Goal: Transaction & Acquisition: Purchase product/service

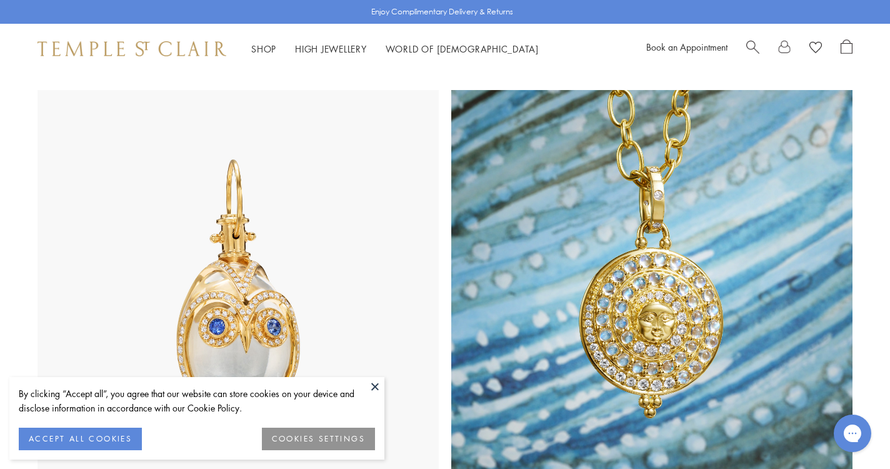
scroll to position [637, 0]
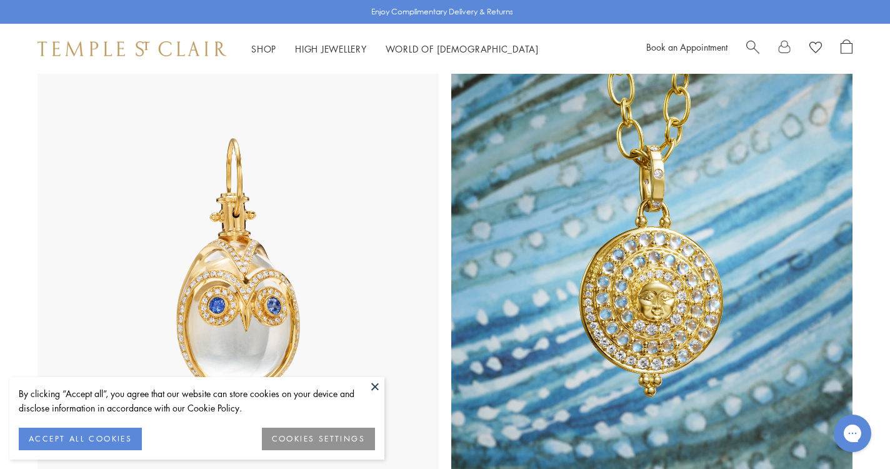
click at [378, 389] on button at bounding box center [375, 386] width 19 height 19
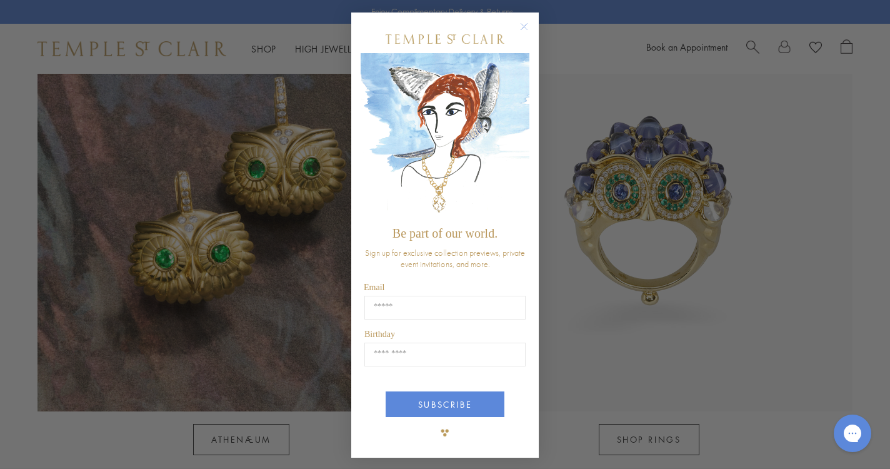
scroll to position [1154, 0]
type input "**********"
click at [524, 25] on circle "Close dialog" at bounding box center [524, 26] width 15 height 15
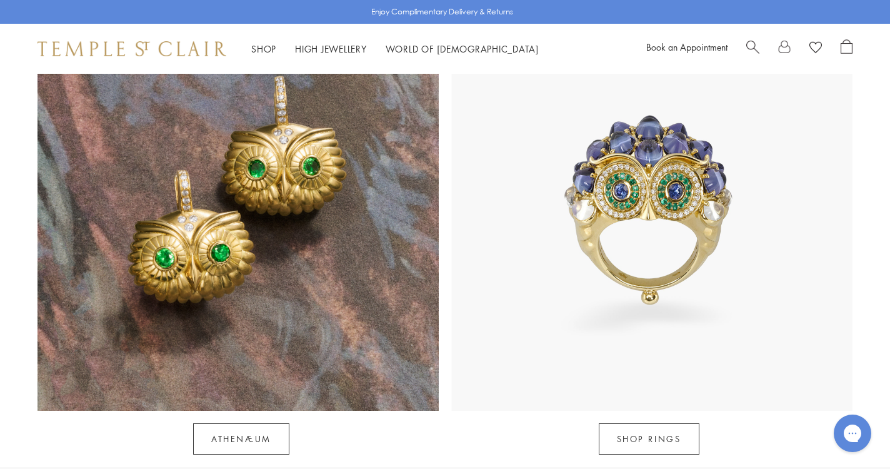
click at [750, 43] on span "Search" at bounding box center [753, 45] width 13 height 13
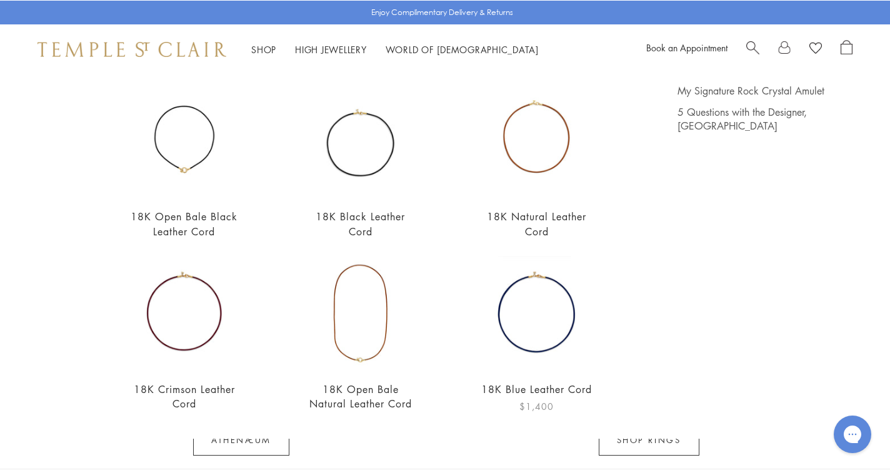
scroll to position [106, 0]
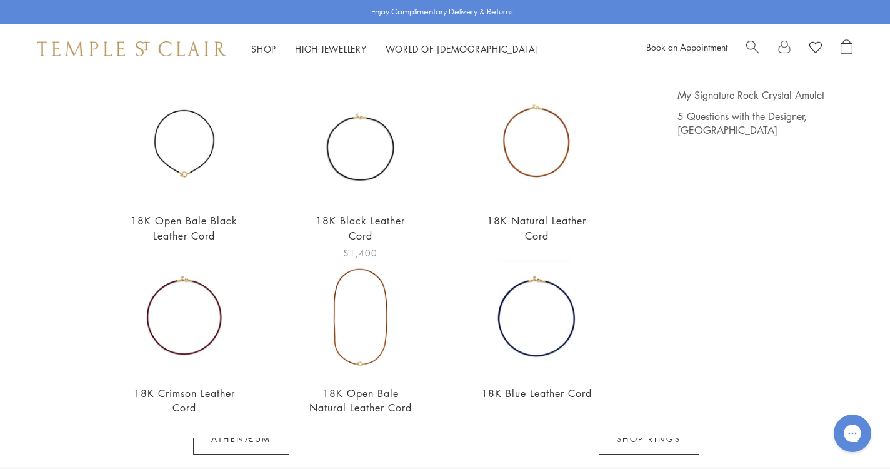
type input "**********"
click at [381, 139] on img at bounding box center [361, 145] width 114 height 114
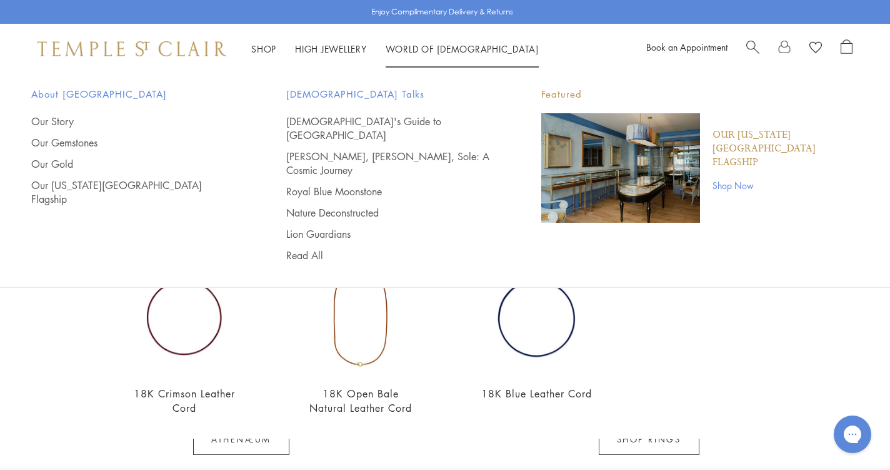
click at [760, 51] on div at bounding box center [800, 48] width 106 height 19
click at [751, 44] on span "Search" at bounding box center [753, 45] width 13 height 13
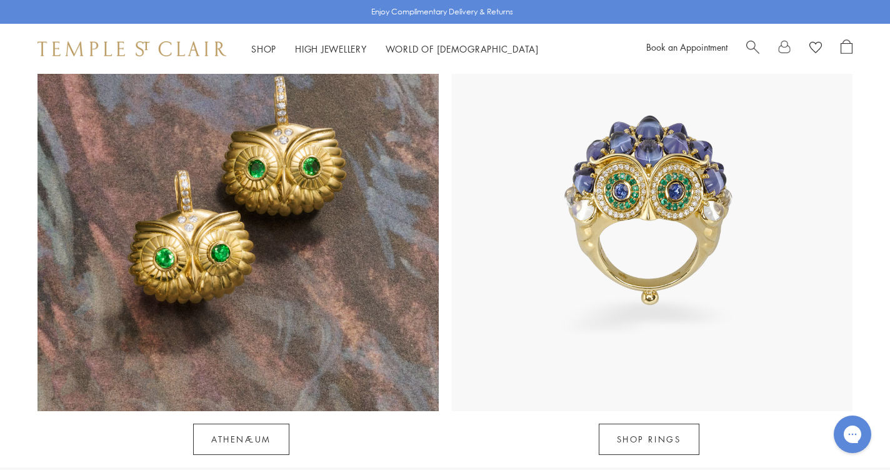
click at [750, 44] on span "Search" at bounding box center [753, 45] width 13 height 13
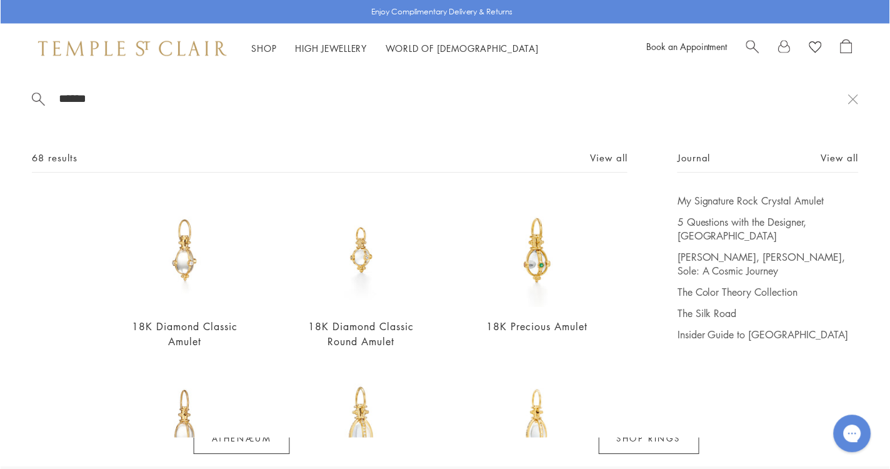
scroll to position [0, 0]
type input "*"
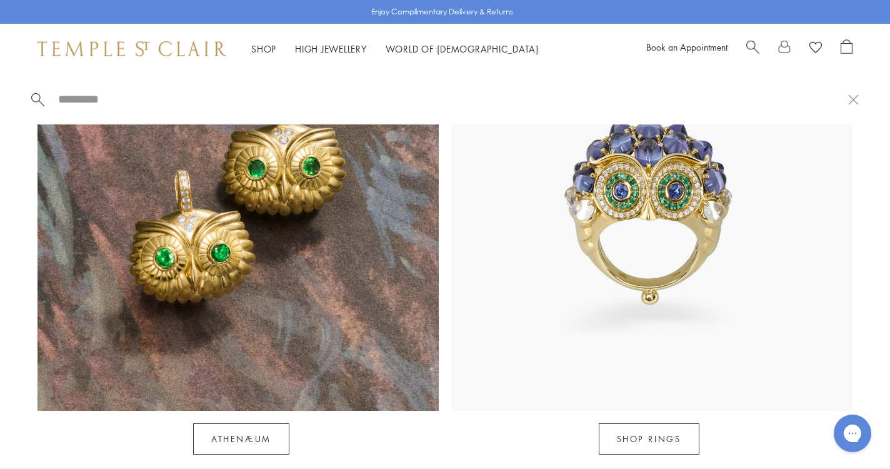
click at [748, 44] on span "Search" at bounding box center [753, 45] width 13 height 13
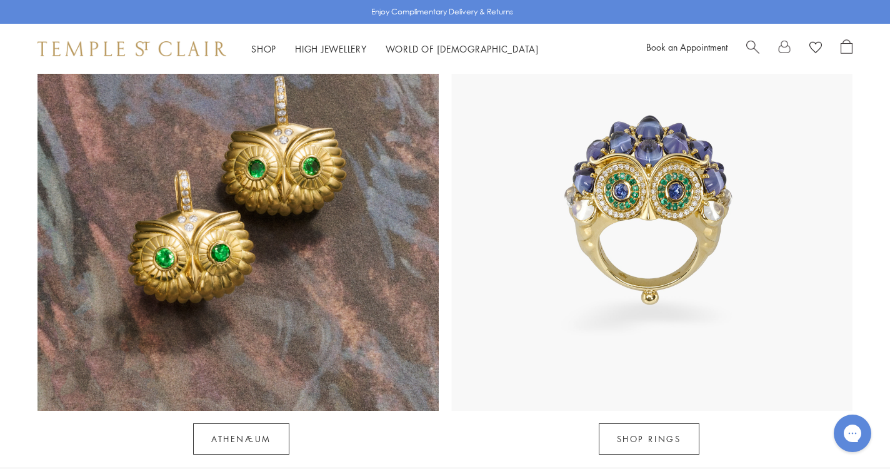
click at [748, 44] on span "Search" at bounding box center [753, 45] width 13 height 13
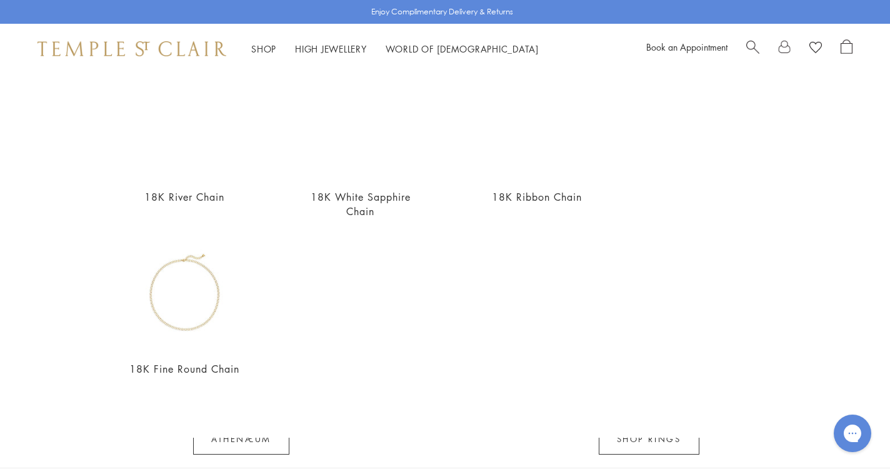
scroll to position [475, 0]
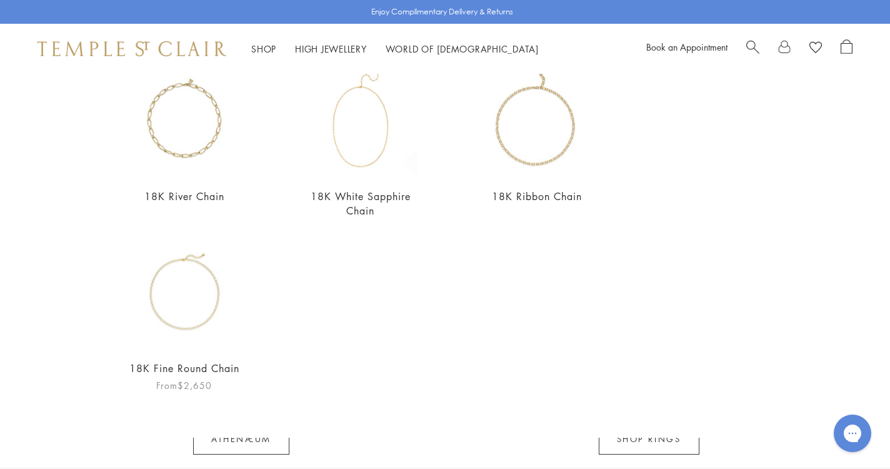
type input "**********"
click at [179, 276] on img at bounding box center [185, 292] width 114 height 114
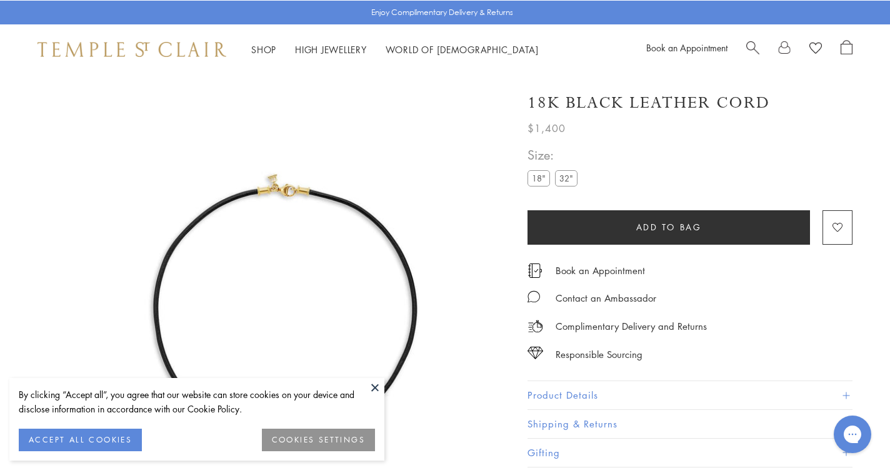
scroll to position [74, 0]
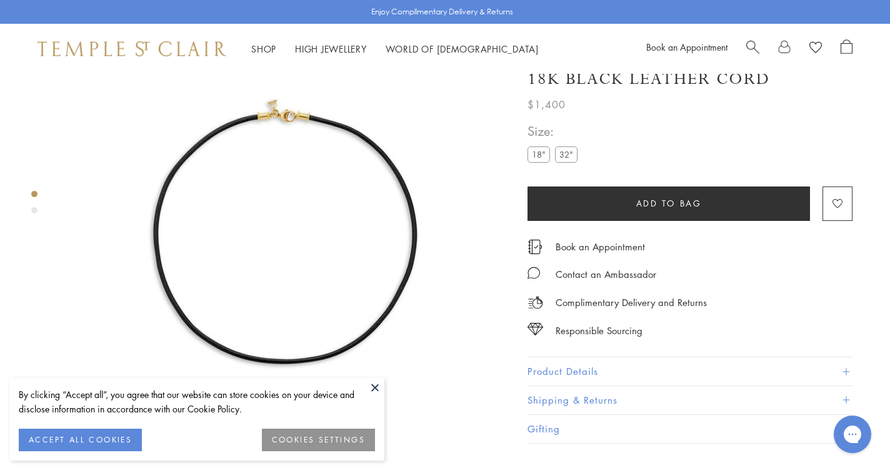
click at [381, 138] on img at bounding box center [286, 223] width 446 height 446
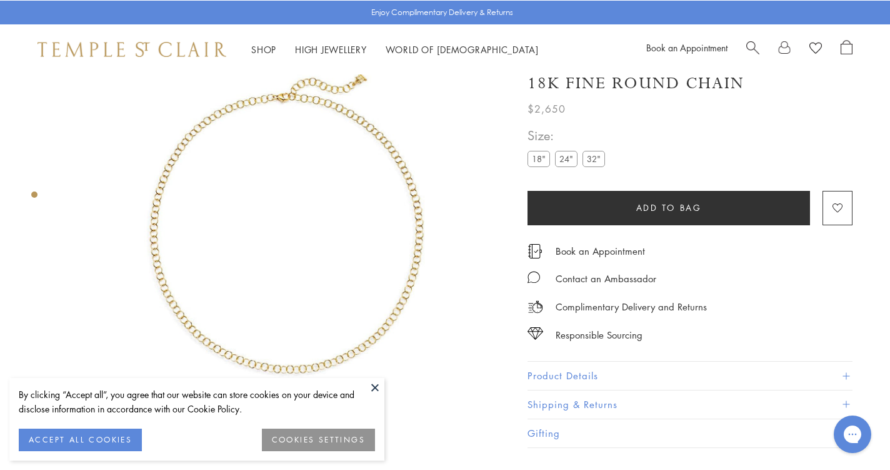
scroll to position [74, 0]
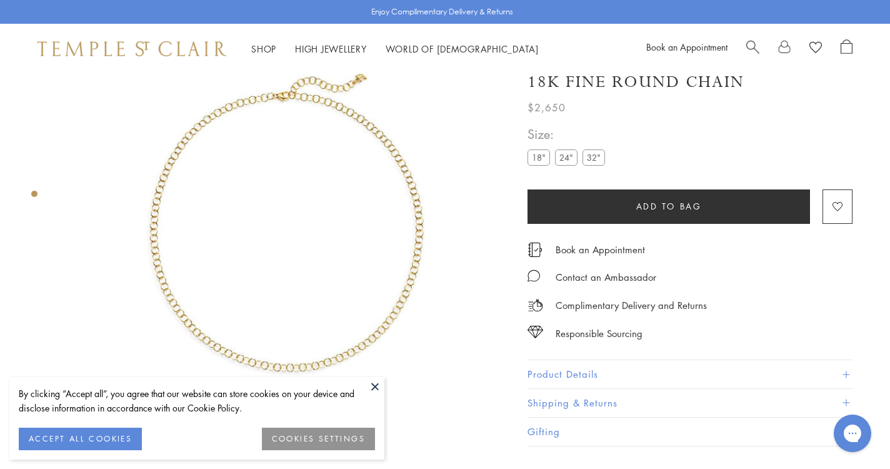
click at [560, 160] on label "24"" at bounding box center [566, 158] width 23 height 16
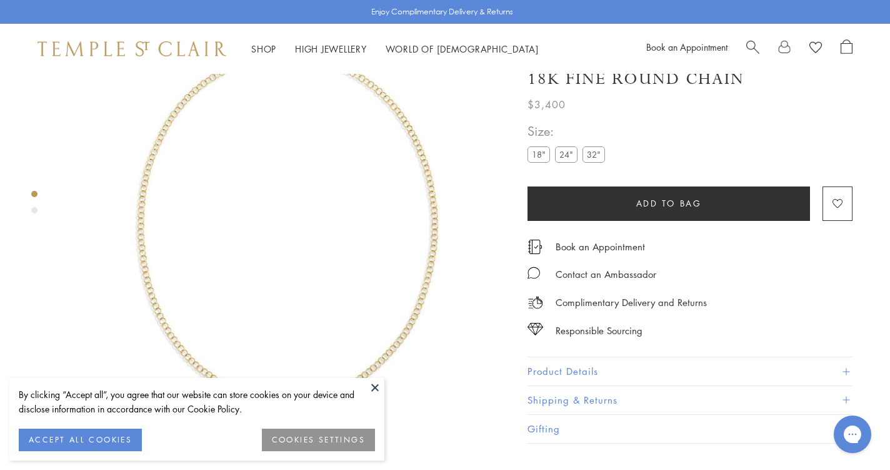
click at [753, 41] on span "Search" at bounding box center [753, 45] width 13 height 13
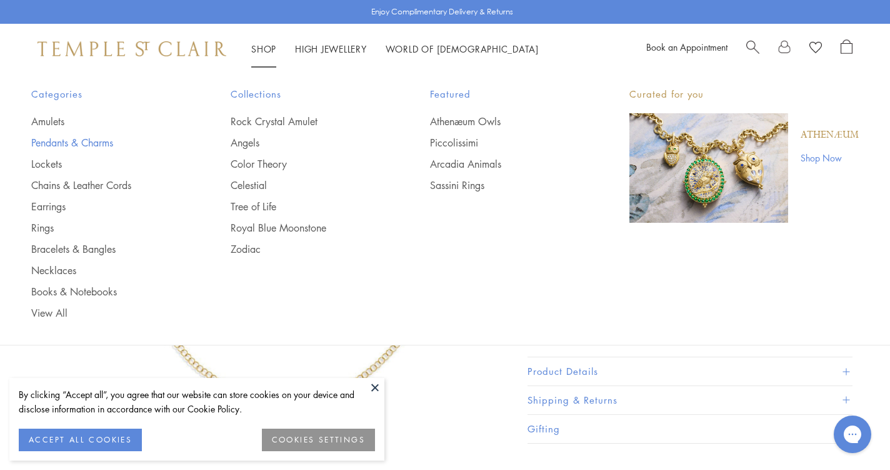
click at [87, 139] on link "Pendants & Charms" at bounding box center [105, 143] width 149 height 14
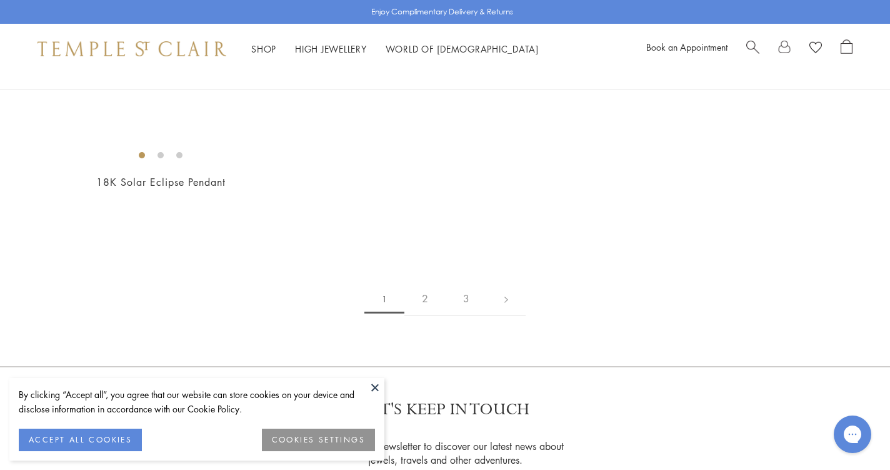
scroll to position [2255, 0]
click at [0, 0] on img at bounding box center [0, 0] width 0 height 0
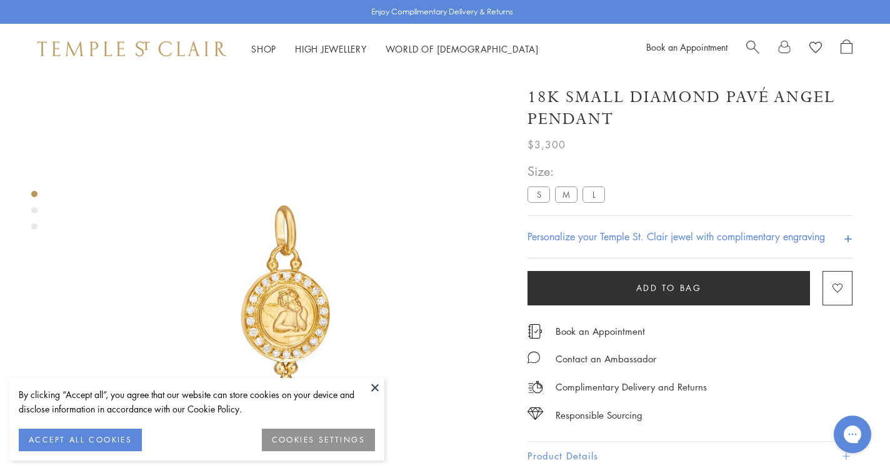
click at [371, 383] on button at bounding box center [375, 387] width 19 height 19
